Goal: Transaction & Acquisition: Purchase product/service

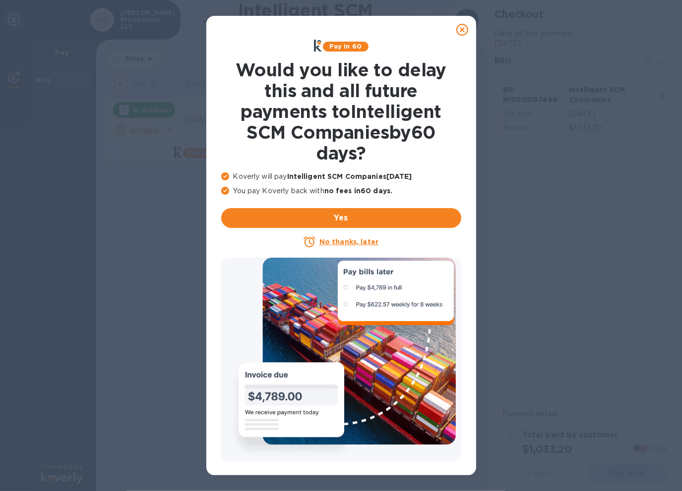
checkbox input "false"
click at [462, 30] on icon at bounding box center [462, 30] width 12 height 12
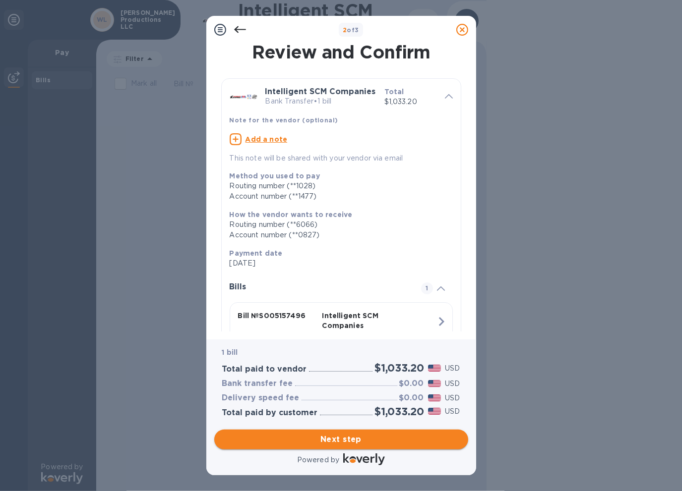
click at [344, 440] on span "Next step" at bounding box center [341, 440] width 238 height 12
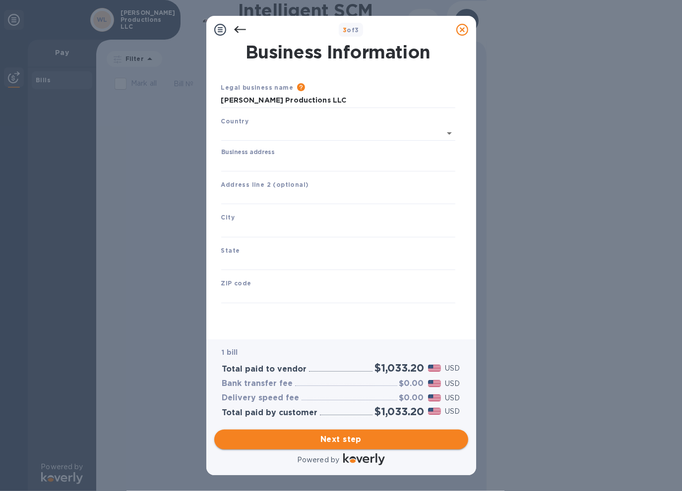
type input "[GEOGRAPHIC_DATA]"
click at [344, 440] on span "Next step" at bounding box center [341, 440] width 238 height 12
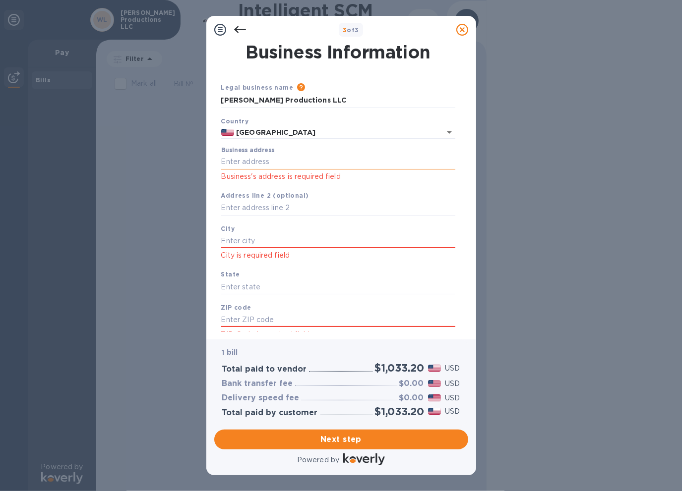
click at [274, 159] on input "Business address" at bounding box center [338, 162] width 234 height 15
type input "[STREET_ADDRESS][US_STATE]"
click at [250, 240] on input "text" at bounding box center [338, 240] width 234 height 15
click at [248, 247] on input "text" at bounding box center [338, 240] width 234 height 15
type input "[PERSON_NAME]"
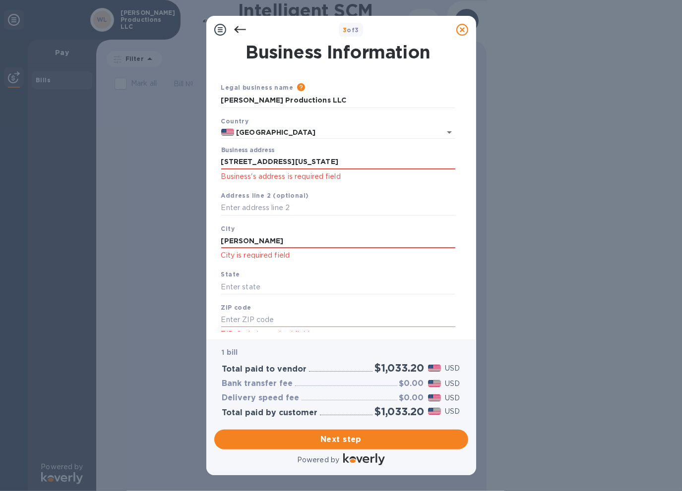
click at [261, 318] on input "text" at bounding box center [338, 320] width 234 height 15
click at [251, 287] on input "text" at bounding box center [338, 287] width 234 height 15
type input "CA"
click at [271, 315] on input "text" at bounding box center [338, 320] width 234 height 15
click at [266, 322] on input "text" at bounding box center [338, 320] width 234 height 15
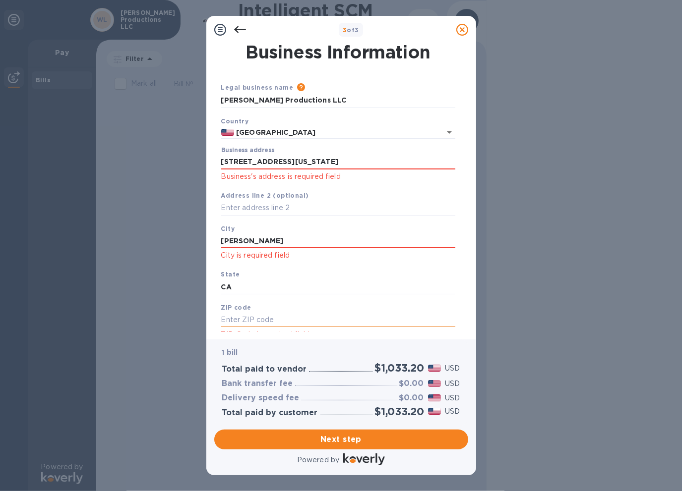
type input "95948"
click at [331, 438] on span "Next step" at bounding box center [341, 440] width 238 height 12
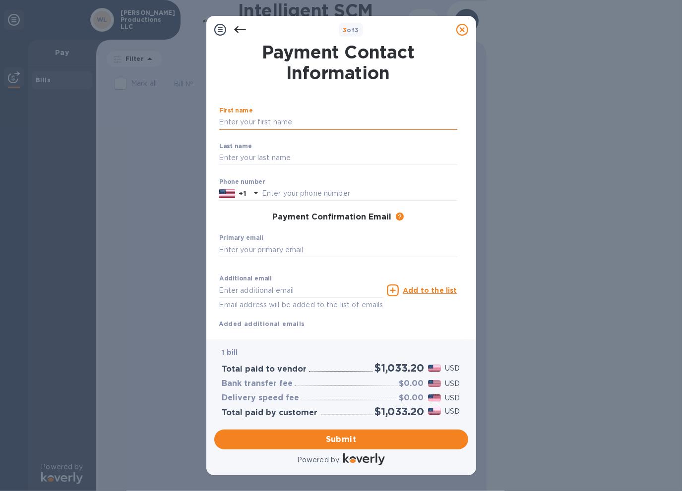
click at [270, 123] on input "text" at bounding box center [338, 122] width 238 height 15
type input "ROHAN"
type input "[PERSON_NAME]"
type input "3109614542"
type input "[PERSON_NAME][EMAIL_ADDRESS][DOMAIN_NAME]"
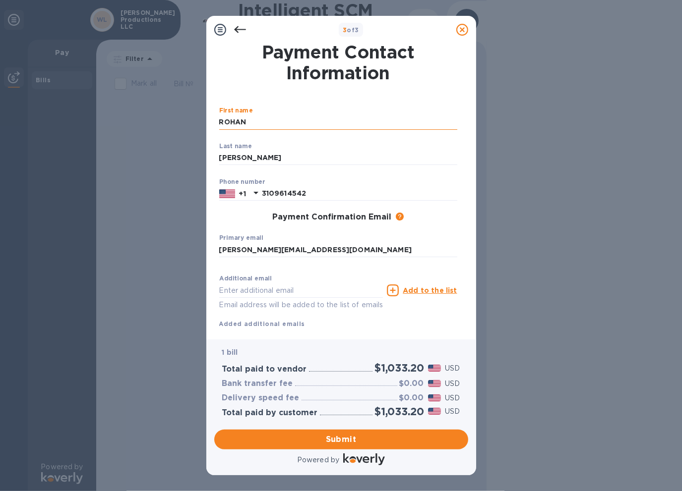
type input "[PERSON_NAME][EMAIL_ADDRESS][DOMAIN_NAME]"
click at [345, 440] on span "Submit" at bounding box center [341, 440] width 238 height 12
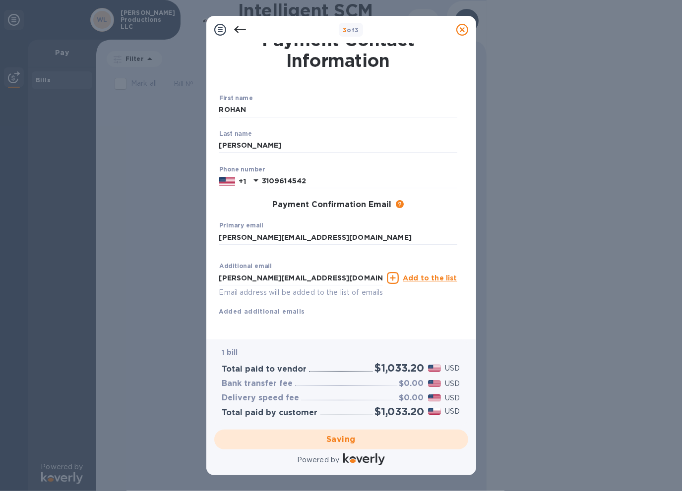
scroll to position [25, 0]
click at [352, 439] on div "Saving" at bounding box center [341, 440] width 262 height 28
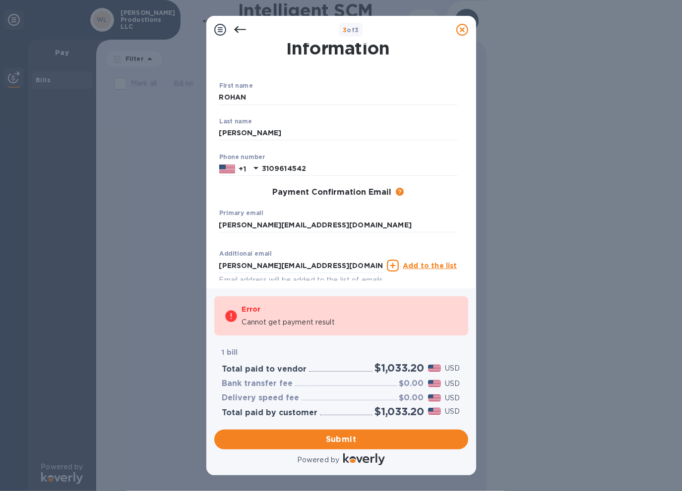
click at [135, 273] on div "3 of 3 Payment Contact Information First name [PERSON_NAME] ​ Last name [PERSON…" at bounding box center [341, 245] width 682 height 491
click at [628, 210] on div "3 of 3 Payment Contact Information First name [PERSON_NAME] ​ Last name [PERSON…" at bounding box center [341, 245] width 682 height 491
click at [357, 441] on span "Submit" at bounding box center [341, 440] width 238 height 12
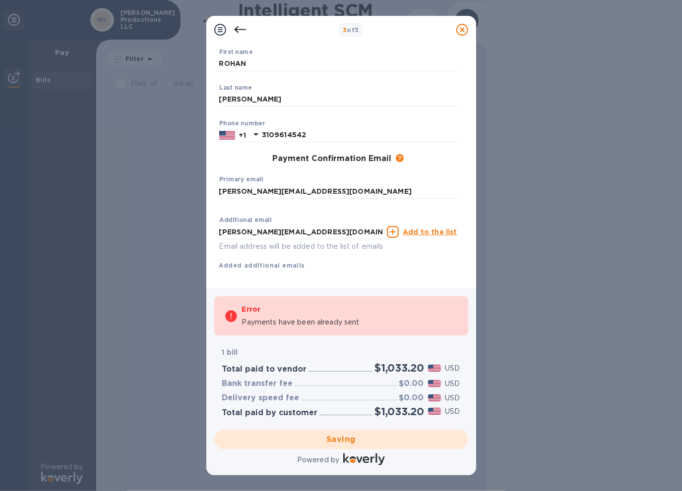
scroll to position [76, 0]
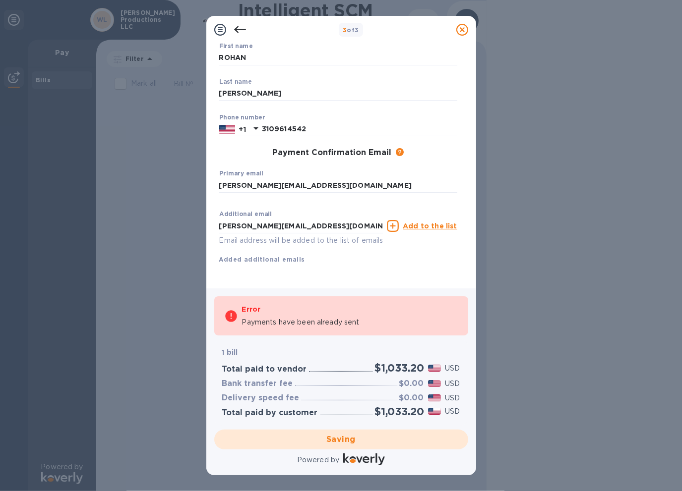
click at [347, 442] on div "Saving" at bounding box center [341, 440] width 262 height 28
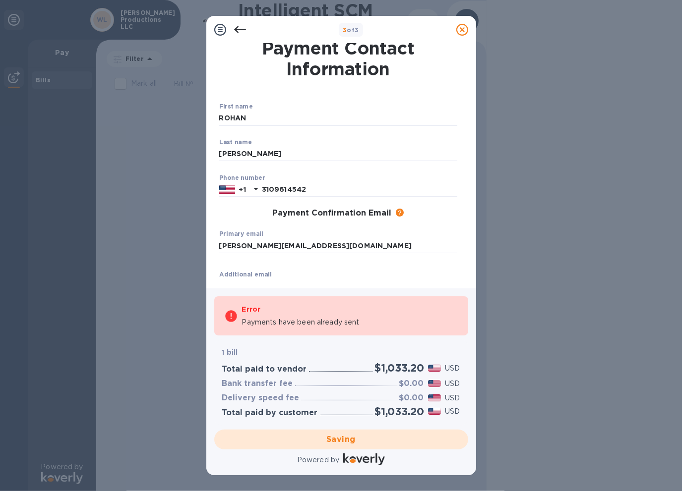
scroll to position [0, 0]
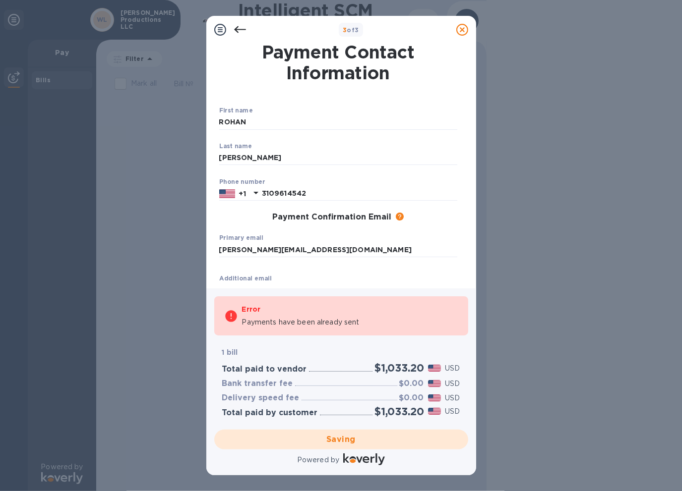
click at [220, 28] on icon at bounding box center [220, 30] width 12 height 12
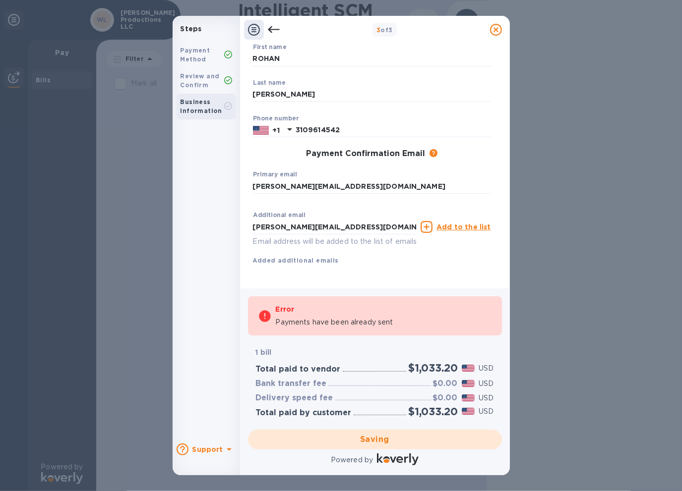
scroll to position [76, 0]
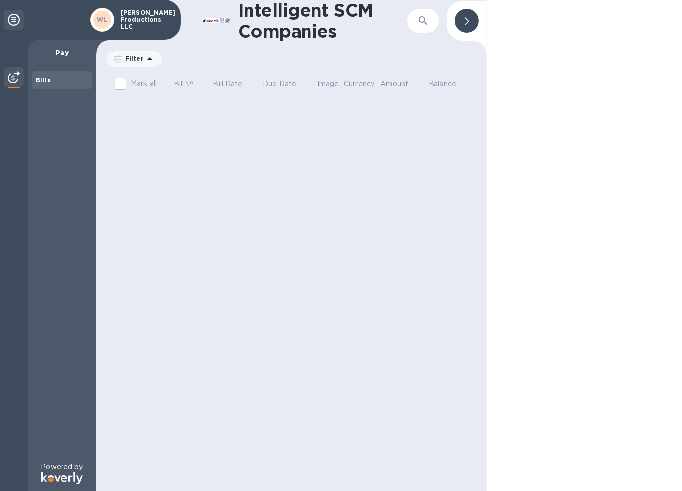
click at [47, 82] on b "Bills" at bounding box center [43, 79] width 15 height 7
click at [15, 17] on icon at bounding box center [14, 20] width 12 height 12
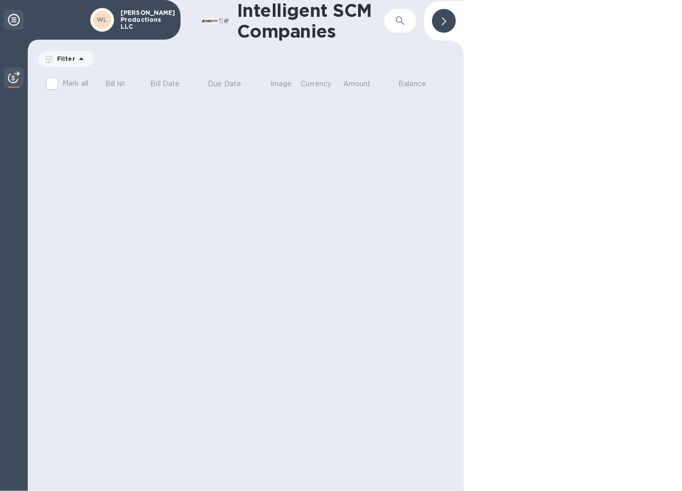
click at [10, 18] on icon at bounding box center [14, 20] width 12 height 12
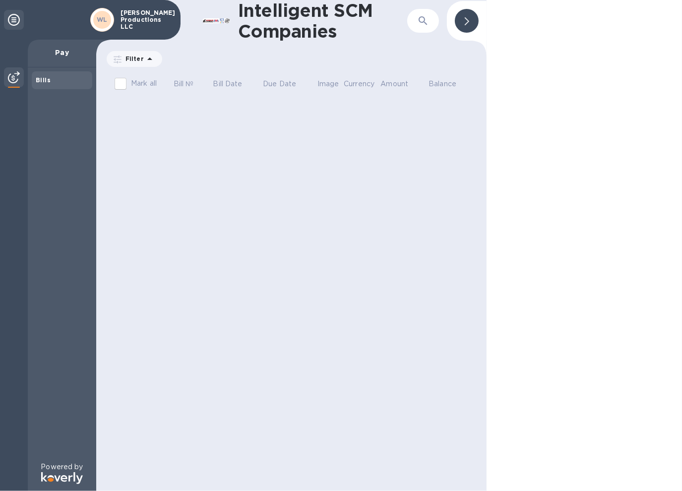
click at [15, 79] on img at bounding box center [14, 77] width 12 height 12
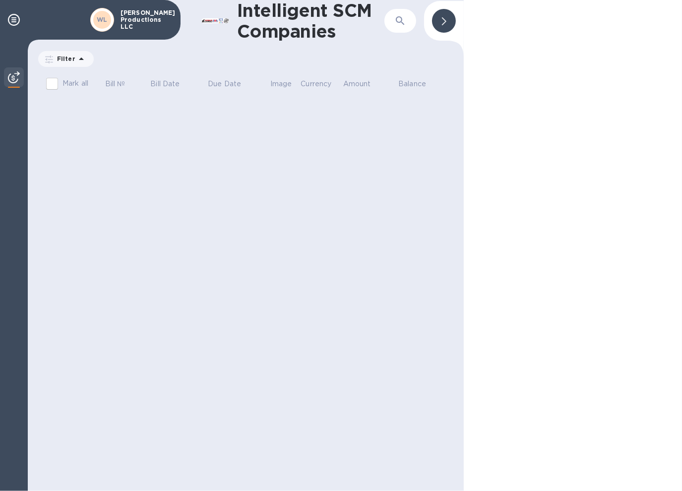
click at [15, 79] on img at bounding box center [14, 77] width 12 height 12
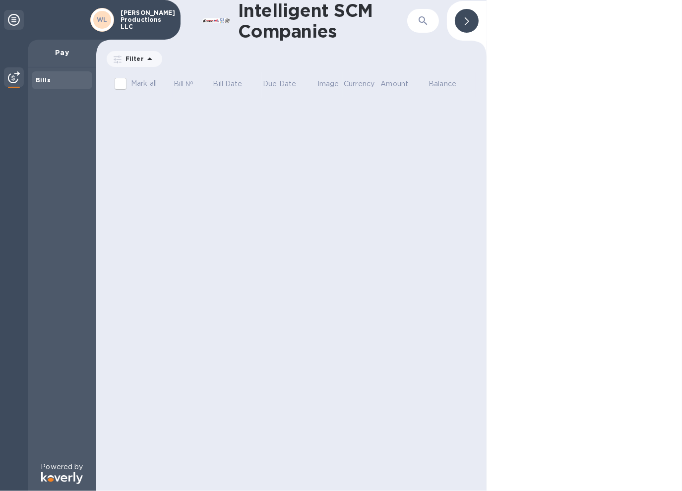
click at [146, 60] on icon at bounding box center [150, 59] width 12 height 12
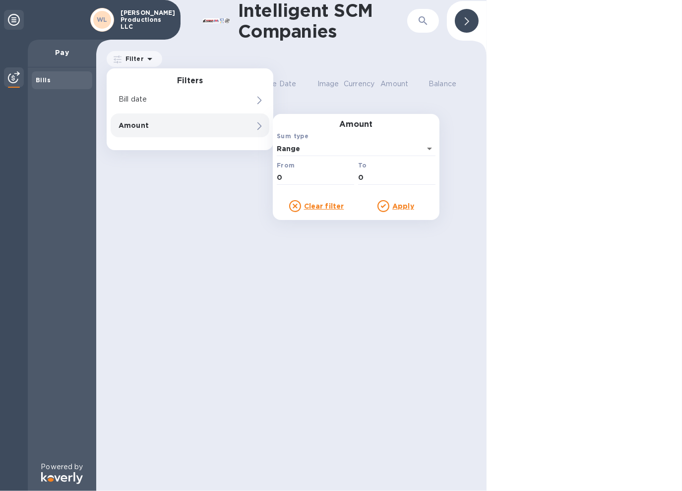
click at [172, 127] on p "Amount" at bounding box center [172, 125] width 109 height 10
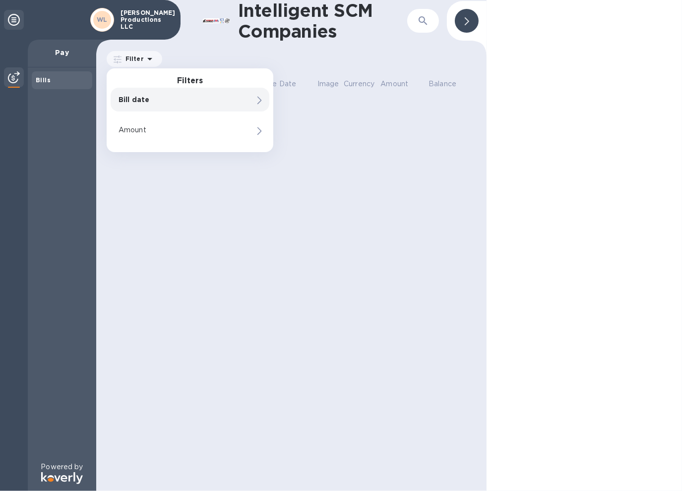
click at [184, 101] on p "Bill date" at bounding box center [172, 100] width 109 height 10
click at [592, 71] on div at bounding box center [583, 245] width 195 height 491
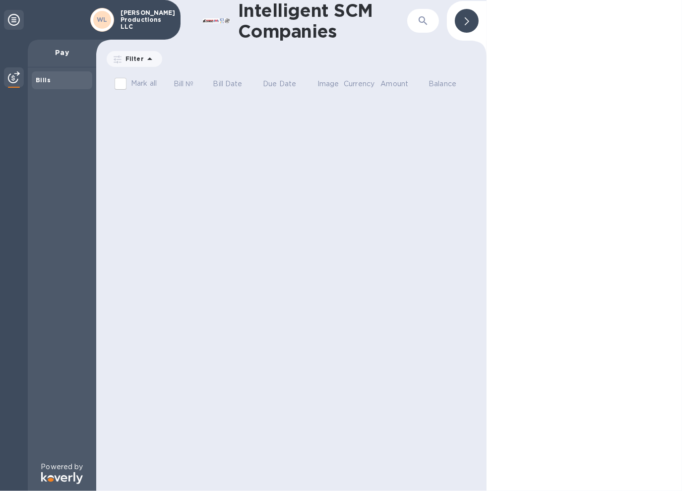
drag, startPoint x: 117, startPoint y: 18, endPoint x: 141, endPoint y: 23, distance: 24.2
click at [117, 18] on div "[PERSON_NAME] Productions LLC" at bounding box center [145, 19] width 58 height 25
click at [141, 23] on p "[PERSON_NAME] Productions LLC" at bounding box center [145, 19] width 50 height 21
click at [471, 19] on div at bounding box center [467, 21] width 24 height 24
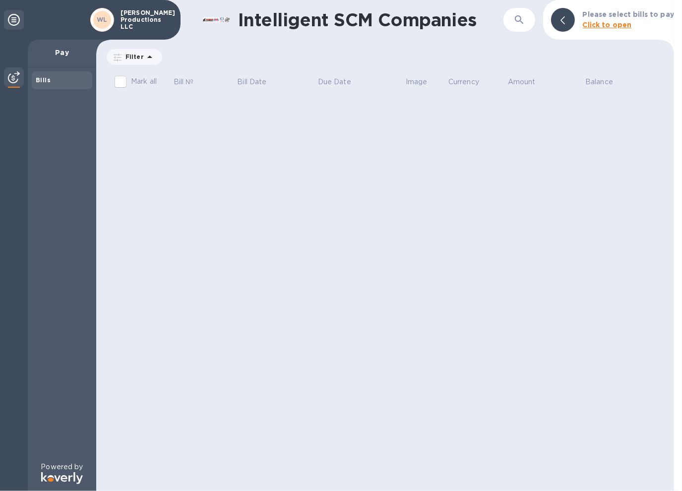
click at [611, 25] on b "Click to open" at bounding box center [606, 25] width 49 height 8
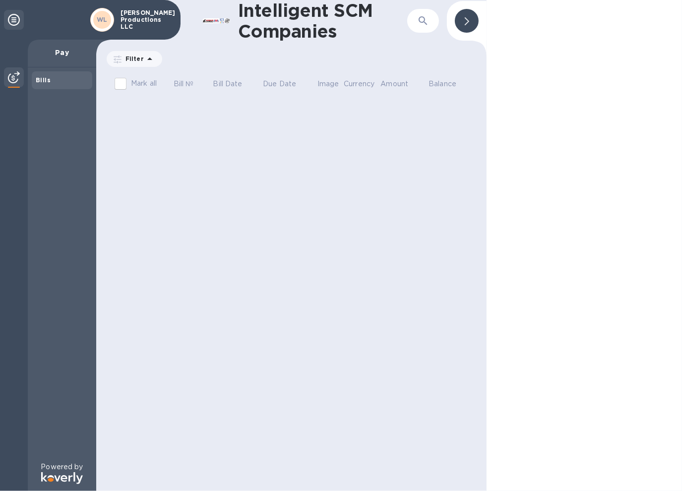
click at [12, 21] on icon at bounding box center [14, 20] width 12 height 12
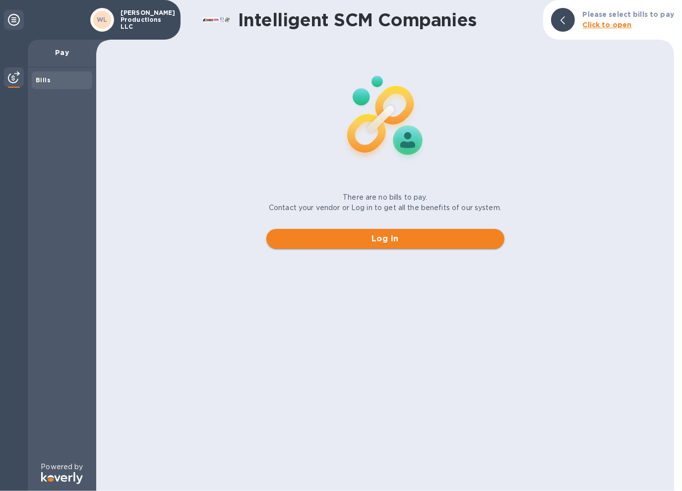
click at [393, 238] on span "Log in" at bounding box center [385, 239] width 222 height 12
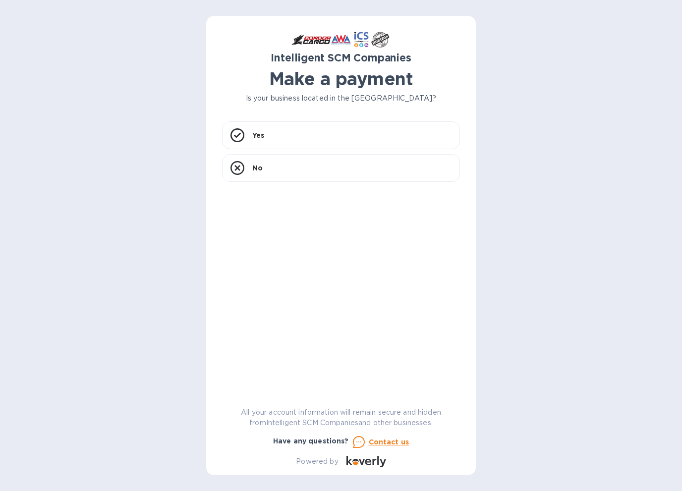
click at [261, 113] on div "Intelligent SCM Companies Make a payment Is your business located in the United…" at bounding box center [341, 250] width 238 height 436
click at [251, 132] on div "Yes" at bounding box center [341, 135] width 238 height 28
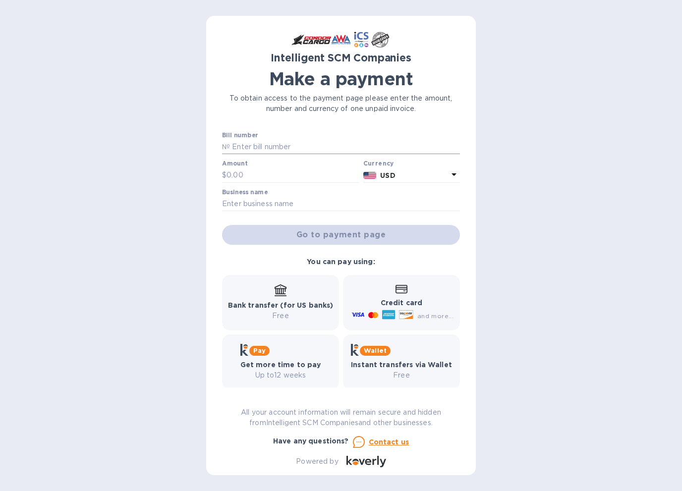
click at [272, 145] on input "text" at bounding box center [345, 147] width 230 height 15
click at [271, 139] on div "Bill number №" at bounding box center [341, 143] width 238 height 23
click at [249, 147] on input "text" at bounding box center [345, 147] width 230 height 15
click at [227, 146] on p "№" at bounding box center [226, 147] width 8 height 10
click at [224, 146] on p "№" at bounding box center [226, 147] width 8 height 10
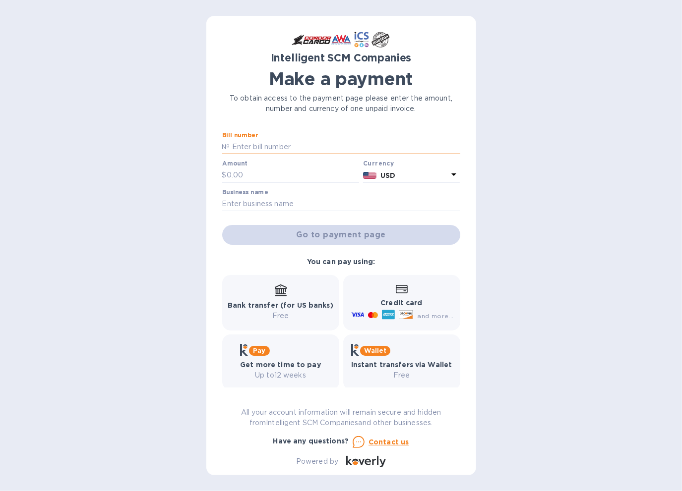
click at [282, 152] on input "text" at bounding box center [345, 147] width 230 height 15
type input "S00516908"
click at [228, 179] on input "text" at bounding box center [293, 175] width 133 height 15
click at [290, 177] on input "text" at bounding box center [293, 175] width 133 height 15
type input "1,033.20"
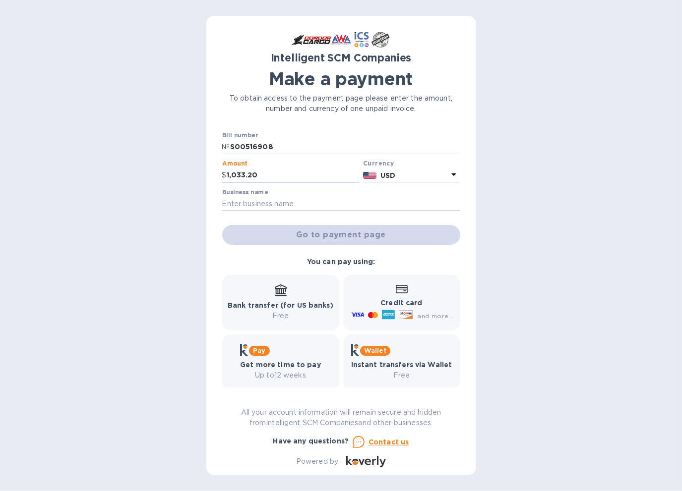
click at [272, 198] on input "text" at bounding box center [341, 204] width 238 height 15
type input "[PERSON_NAME] Productions LLC"
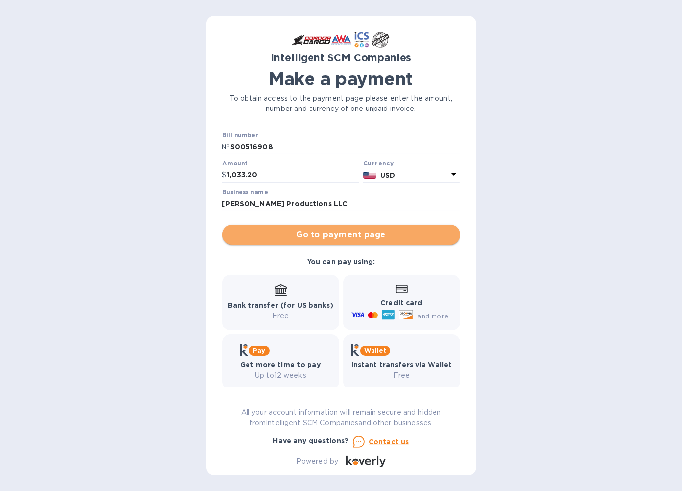
click at [348, 237] on span "Go to payment page" at bounding box center [341, 235] width 222 height 12
